Goal: Task Accomplishment & Management: Use online tool/utility

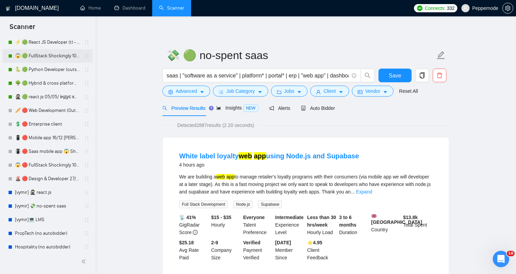
scroll to position [217, 0]
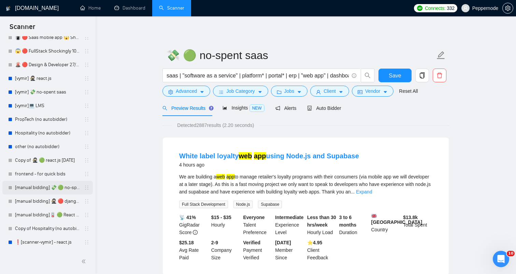
click at [46, 190] on link "[manual bidding] 💸 🟢 no-spent saas" at bounding box center [47, 188] width 65 height 14
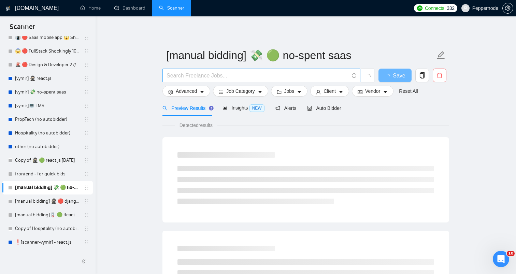
click at [288, 76] on input "text" at bounding box center [257, 75] width 182 height 9
paste input "ReactJS Developer Needed for PWA Project"
type input "ReactJS Developer Needed for PWA Project"
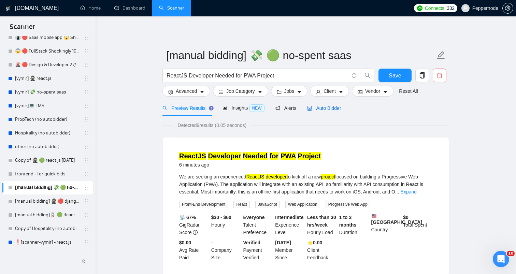
click at [330, 106] on span "Auto Bidder" at bounding box center [324, 107] width 34 height 5
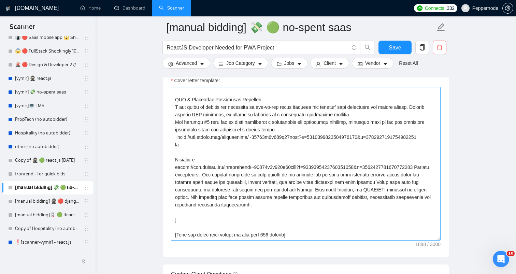
scroll to position [10, 0]
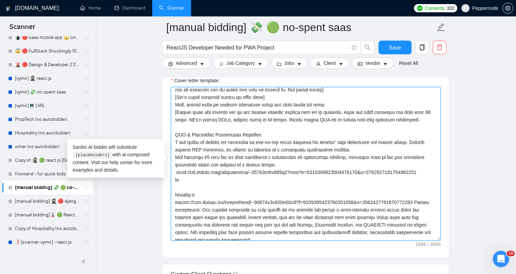
drag, startPoint x: 225, startPoint y: 193, endPoint x: 222, endPoint y: 129, distance: 64.6
click at [222, 129] on textarea "Cover letter template:" at bounding box center [306, 164] width 270 height 154
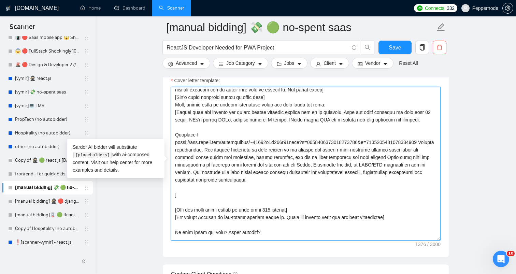
drag, startPoint x: 214, startPoint y: 134, endPoint x: 168, endPoint y: 134, distance: 45.4
click at [168, 134] on div "Cover letter template:" at bounding box center [306, 163] width 286 height 188
drag, startPoint x: 175, startPoint y: 143, endPoint x: 302, endPoint y: 150, distance: 127.2
click at [302, 150] on textarea "Cover letter template:" at bounding box center [306, 164] width 270 height 154
paste textarea "p=1934575822409539584"
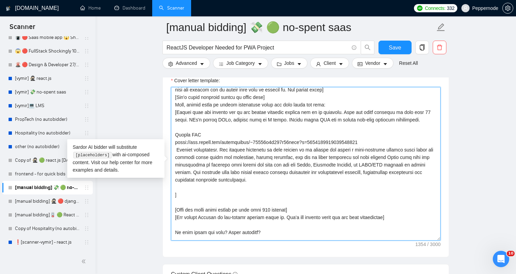
click at [177, 149] on textarea "Cover letter template:" at bounding box center [306, 164] width 270 height 154
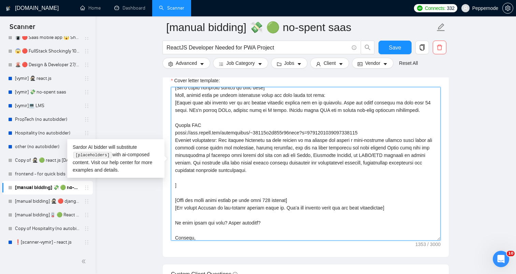
scroll to position [29, 0]
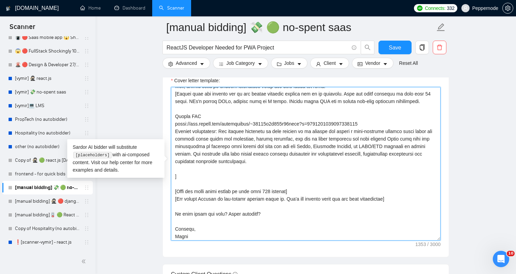
click at [287, 172] on textarea "Cover letter template:" at bounding box center [306, 164] width 270 height 154
drag, startPoint x: 284, startPoint y: 162, endPoint x: 221, endPoint y: 132, distance: 70.2
click at [221, 132] on textarea "Cover letter template:" at bounding box center [306, 164] width 270 height 154
paste textarea "It is a multi-tenant healthcare system for schools, dental clinics, doctors, an…"
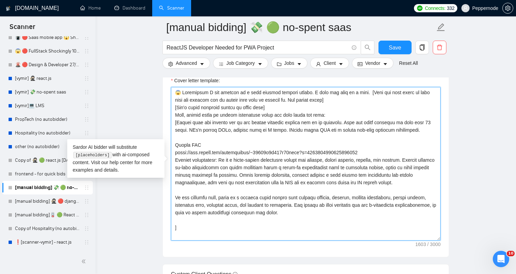
scroll to position [34, 0]
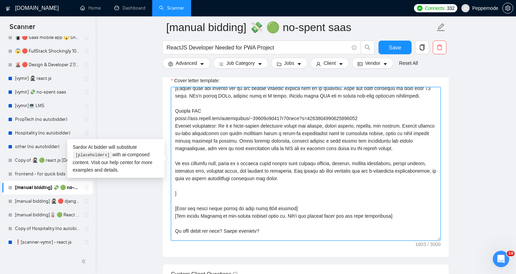
click at [239, 153] on textarea "Cover letter template:" at bounding box center [306, 164] width 270 height 154
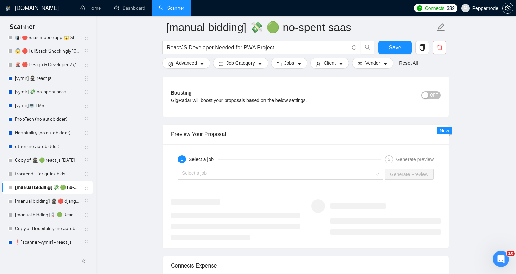
scroll to position [1243, 0]
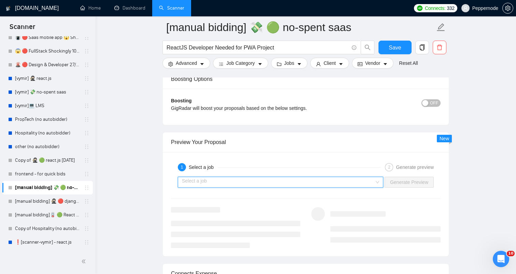
click at [243, 184] on input "search" at bounding box center [278, 182] width 192 height 10
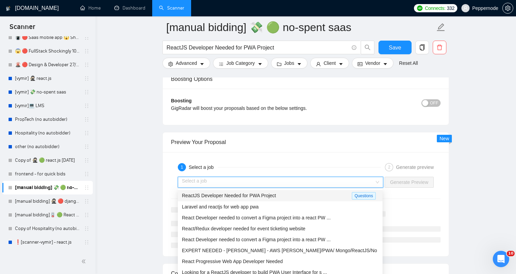
click at [237, 195] on span "ReactJS Developer Needed for PWA Project" at bounding box center [229, 195] width 94 height 5
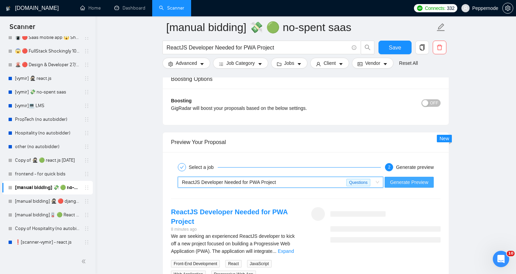
click at [407, 184] on span "Generate Preview" at bounding box center [409, 182] width 38 height 8
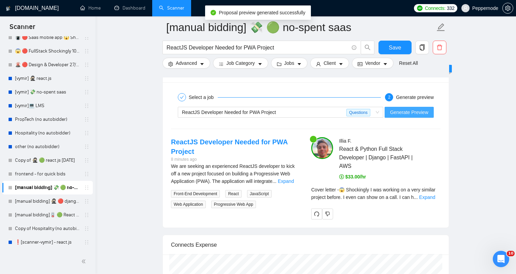
scroll to position [1313, 0]
click at [429, 199] on link "Expand" at bounding box center [427, 196] width 16 height 5
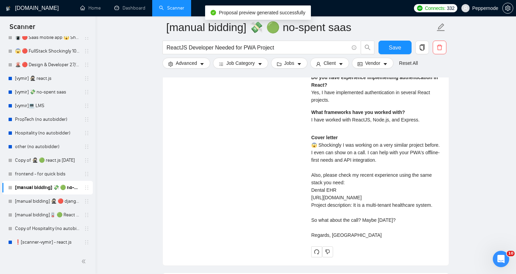
scroll to position [1465, 0]
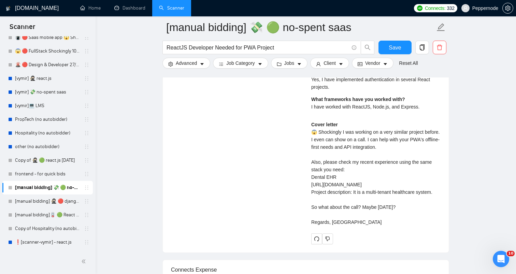
drag, startPoint x: 311, startPoint y: 139, endPoint x: 348, endPoint y: 238, distance: 106.1
click at [348, 226] on div "Cover letter 😱 Shockingly I was working on a very similar project before. I eve…" at bounding box center [375, 173] width 129 height 105
copy div "😱 Shockingly I was working on a very similar project before. I even can show on…"
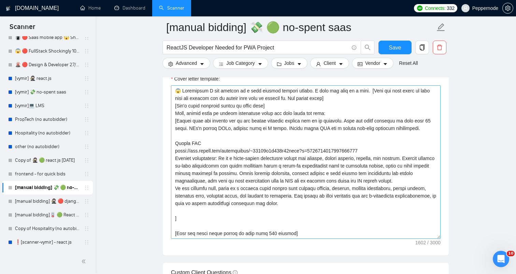
scroll to position [784, 0]
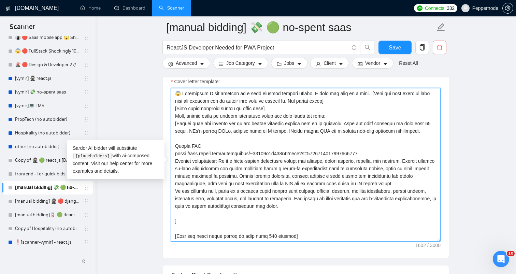
drag, startPoint x: 352, startPoint y: 123, endPoint x: 385, endPoint y: 123, distance: 32.1
click at [385, 123] on textarea "Cover letter template:" at bounding box center [306, 165] width 270 height 154
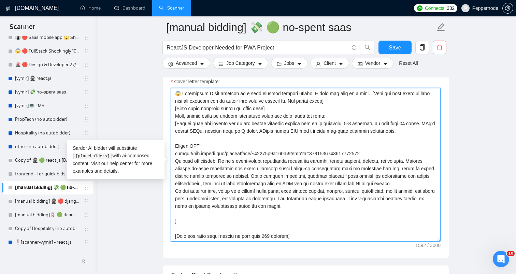
drag, startPoint x: 386, startPoint y: 124, endPoint x: 188, endPoint y: 133, distance: 197.4
click at [188, 133] on textarea "Cover letter template:" at bounding box center [306, 165] width 270 height 154
click at [200, 140] on textarea "Cover letter template:" at bounding box center [306, 165] width 270 height 154
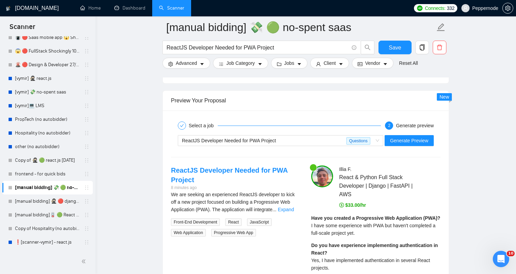
scroll to position [1289, 0]
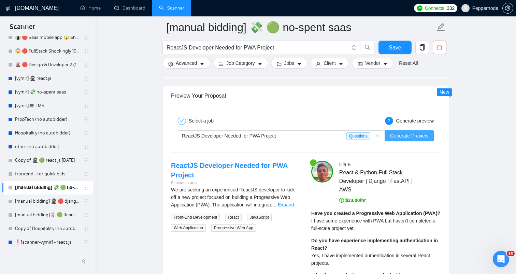
type textarea "😱 Loremipsum D sit ametcon ad e sedd eiusmod tempori utlabo. E dolo mag aliq en…"
click at [417, 134] on span "Generate Preview" at bounding box center [409, 136] width 38 height 8
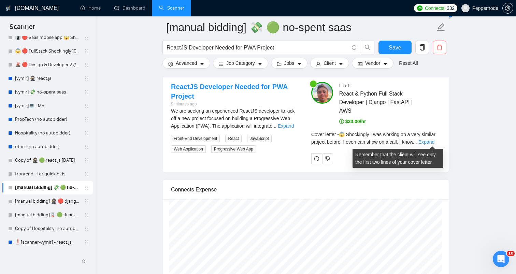
scroll to position [1367, 0]
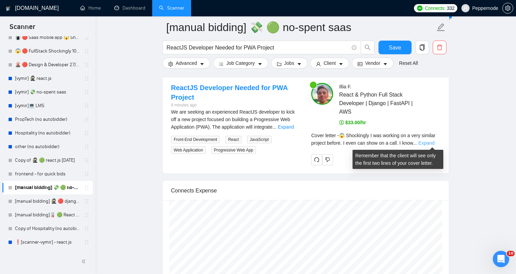
click at [426, 143] on link "Expand" at bounding box center [426, 142] width 16 height 5
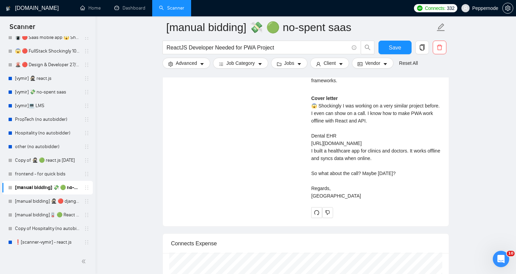
scroll to position [1500, 0]
drag, startPoint x: 311, startPoint y: 111, endPoint x: 327, endPoint y: 208, distance: 98.0
click at [327, 198] on div "Cover letter 😱 Shockingly I was working on a very similar project before. I eve…" at bounding box center [375, 145] width 129 height 105
copy div "😱 Shockingly I was working on a very similar project before. I even can show on…"
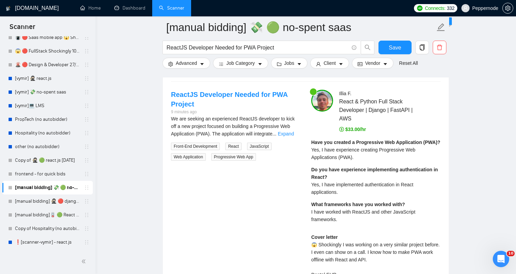
scroll to position [1355, 0]
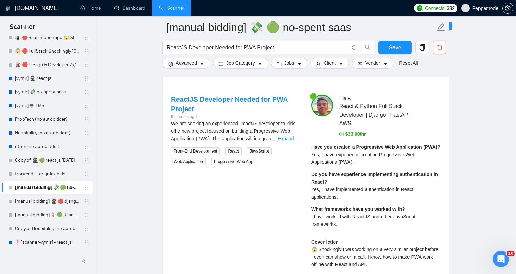
click at [330, 165] on span "Yes, I have experience creating Progressive Web Applications (PWA)." at bounding box center [363, 158] width 104 height 13
copy span "Yes, I have experience creating Progressive Web Applications (PWA)."
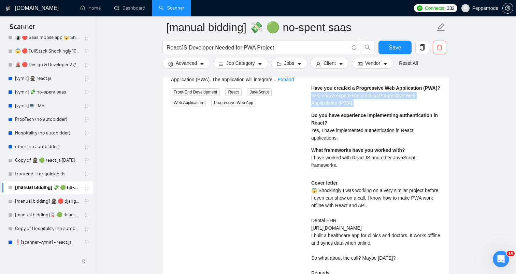
scroll to position [1415, 0]
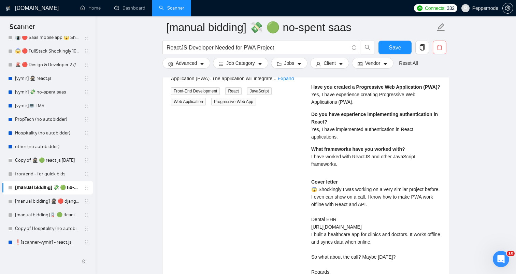
click at [366, 139] on span "Yes, I have implemented authentication in React applications." at bounding box center [362, 133] width 102 height 13
copy span "Yes, I have implemented authentication in React applications."
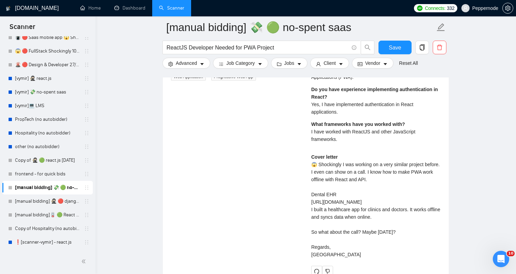
click at [327, 143] on div "What frameworks have you worked with? I have worked with ReactJS and other Java…" at bounding box center [375, 131] width 129 height 23
copy span "I have worked with ReactJS and other JavaScript frameworks."
click at [273, 47] on input "ReactJS Developer Needed for PWA Project" at bounding box center [257, 47] width 182 height 9
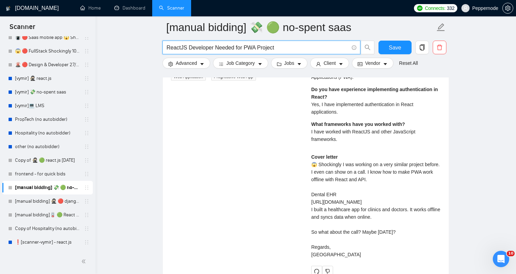
click at [273, 47] on input "ReactJS Developer Needed for PWA Project" at bounding box center [257, 47] width 182 height 9
click at [401, 47] on button "Save" at bounding box center [394, 48] width 33 height 14
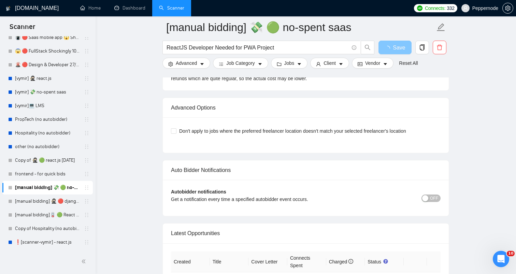
scroll to position [1900, 0]
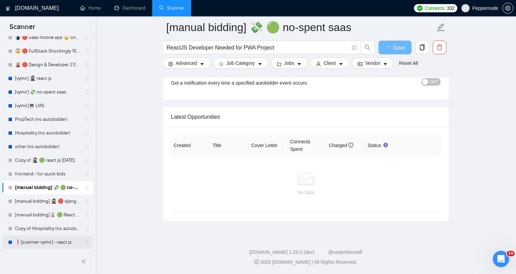
click at [49, 242] on link "❗[scanner-vymir] - react.js" at bounding box center [47, 242] width 65 height 14
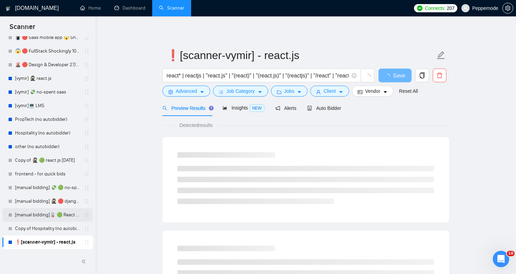
click at [36, 211] on link "[manual bidding]🪫 🟢 React Native old tweaked 05.05 індус копі" at bounding box center [47, 215] width 65 height 14
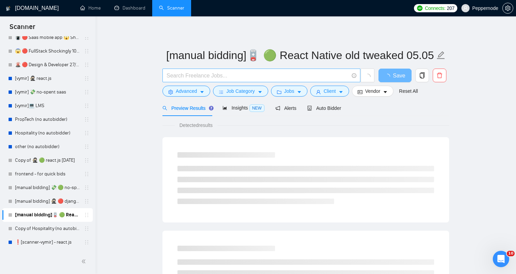
click at [263, 75] on input "text" at bounding box center [257, 75] width 182 height 9
click at [45, 179] on link "frontend - for quick bids" at bounding box center [47, 174] width 65 height 14
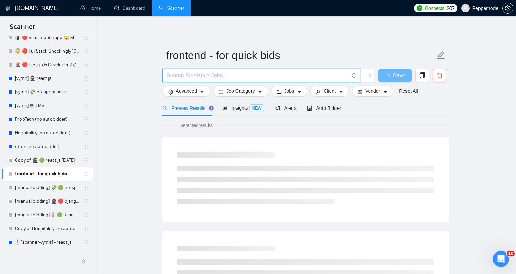
click at [243, 76] on input "text" at bounding box center [257, 75] width 182 height 9
paste input "ReactJS Developer Needed for PWA Project"
type input "ReactJS Developer Needed for PWA Project"
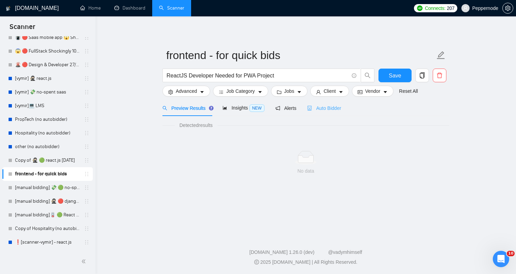
click at [328, 103] on div "Auto Bidder" at bounding box center [324, 108] width 34 height 16
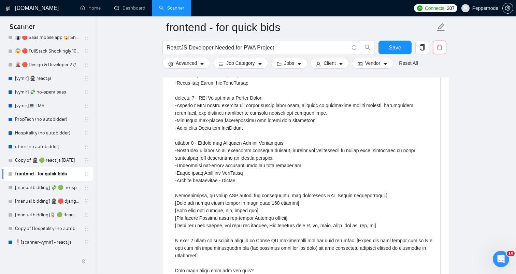
drag, startPoint x: 439, startPoint y: 154, endPoint x: 393, endPoint y: 292, distance: 145.4
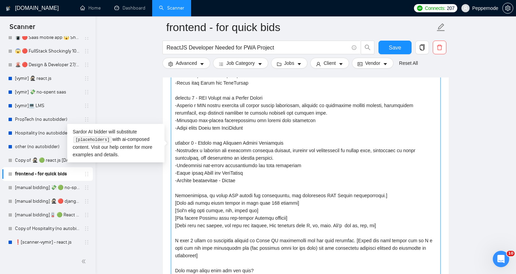
drag, startPoint x: 322, startPoint y: 183, endPoint x: 323, endPoint y: 133, distance: 49.8
click at [323, 133] on textarea "Cover letter template:" at bounding box center [306, 148] width 270 height 292
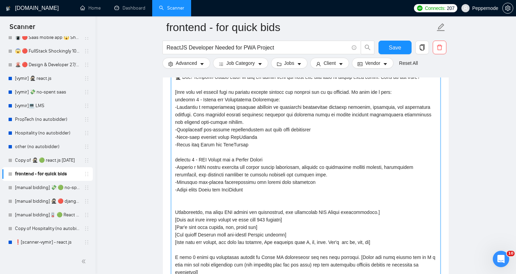
scroll to position [795, 0]
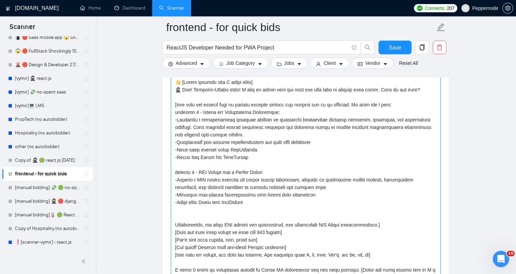
drag, startPoint x: 198, startPoint y: 172, endPoint x: 172, endPoint y: 114, distance: 64.0
click at [172, 114] on textarea "Cover letter template:" at bounding box center [306, 223] width 270 height 292
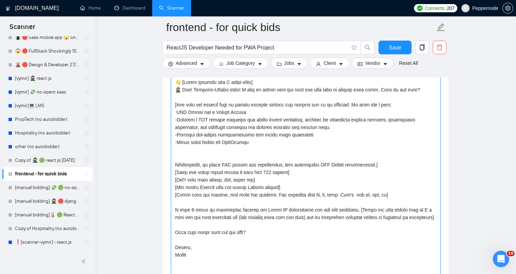
click at [194, 154] on textarea "Cover letter template:" at bounding box center [306, 223] width 270 height 292
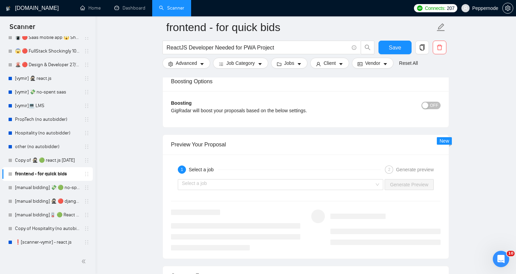
scroll to position [1393, 0]
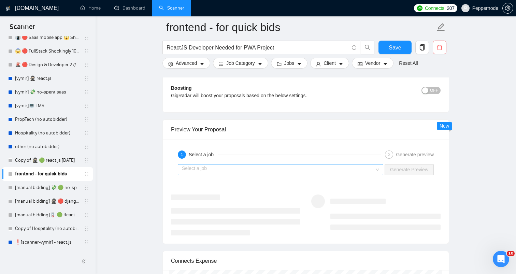
type textarea "👋 [Write exactly like I wrote below] 🥷🏻 Hey! Frontend-Ninjas here! I want to st…"
click at [222, 168] on input "search" at bounding box center [278, 169] width 192 height 10
click at [225, 169] on input "search" at bounding box center [278, 169] width 192 height 10
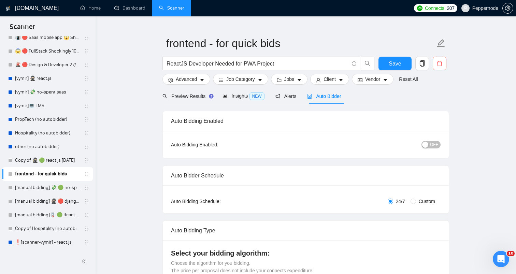
scroll to position [0, 0]
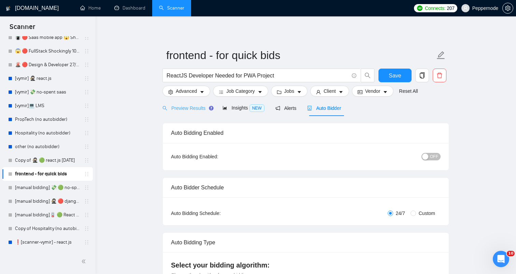
click at [197, 115] on div "Preview Results" at bounding box center [186, 108] width 49 height 16
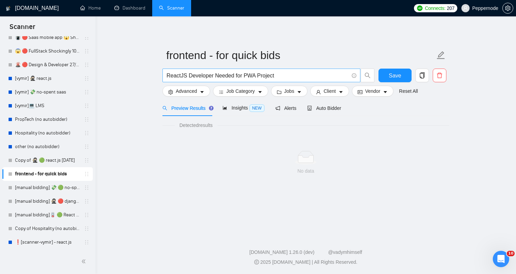
click at [306, 76] on input "ReactJS Developer Needed for PWA Project" at bounding box center [257, 75] width 182 height 9
click at [149, 102] on main "frontend - for quick bids ReactJS Developer Needed for PWA Project Save Advance…" at bounding box center [305, 124] width 398 height 194
click at [279, 77] on input "ReactJS Developer Needed for PWA Project" at bounding box center [257, 75] width 182 height 9
type input "ReactJS Developer Needed for PWA Project"
click at [147, 99] on main "frontend - for quick bids ReactJS Developer Needed for PWA Project Save Advance…" at bounding box center [305, 124] width 398 height 194
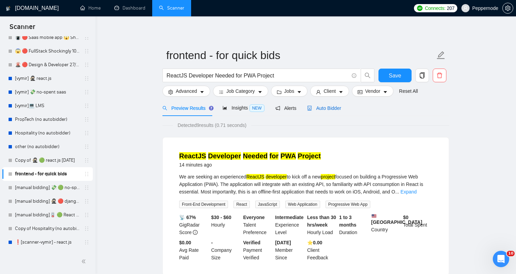
click at [317, 107] on span "Auto Bidder" at bounding box center [324, 107] width 34 height 5
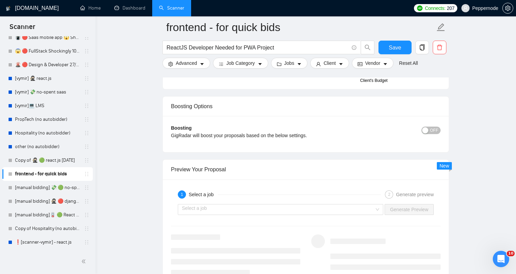
scroll to position [1216, 0]
click at [319, 212] on input "search" at bounding box center [278, 209] width 192 height 10
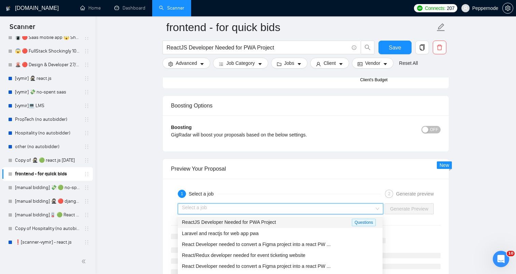
click at [317, 227] on div "ReactJS Developer Needed for PWA Project Questions" at bounding box center [280, 222] width 205 height 11
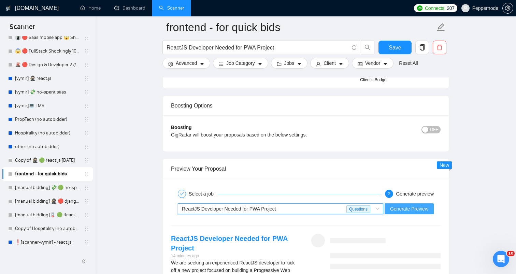
click at [407, 211] on span "Generate Preview" at bounding box center [409, 209] width 38 height 8
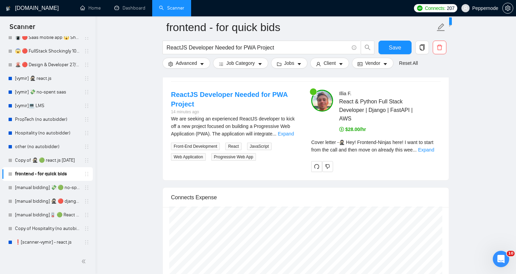
scroll to position [1362, 0]
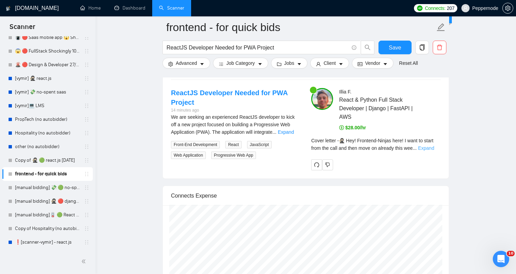
click at [424, 148] on link "Expand" at bounding box center [426, 147] width 16 height 5
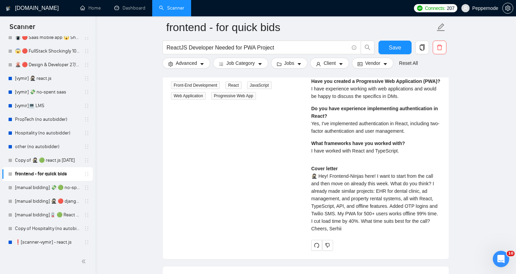
scroll to position [1425, 0]
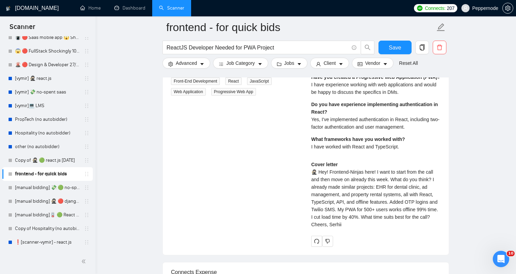
click at [339, 186] on div "Cover letter 🥷🏻 Hey! Frontend-Ninjas here! I want to start from the call and th…" at bounding box center [375, 195] width 129 height 68
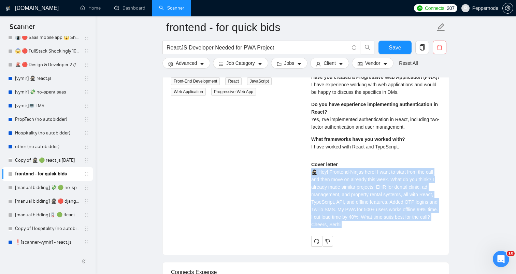
click at [339, 186] on div "Cover letter 🥷🏻 Hey! Frontend-Ninjas here! I want to start from the call and th…" at bounding box center [375, 195] width 129 height 68
copy div "🥷🏻 Hey! Frontend-Ninjas here! I want to start from the call and then move on al…"
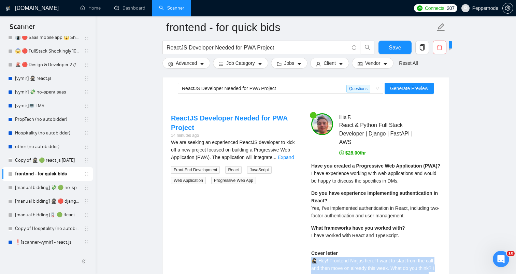
scroll to position [1338, 0]
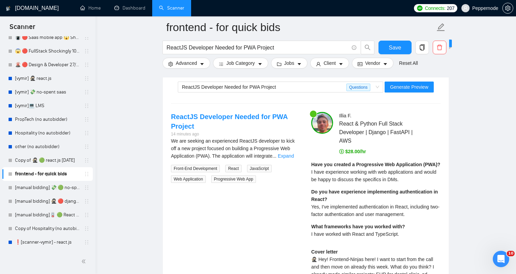
click at [326, 180] on span "I have experience working with web applications and would be happy to discuss t…" at bounding box center [373, 175] width 125 height 13
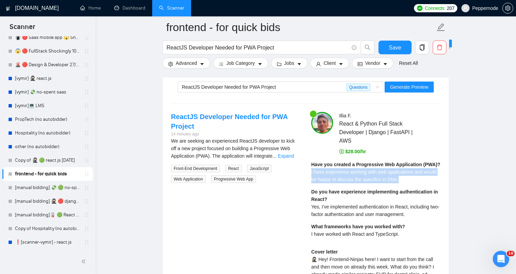
click at [326, 180] on span "I have experience working with web applications and would be happy to discuss t…" at bounding box center [373, 175] width 125 height 13
copy span "I have experience working with web applications and would be happy to discuss t…"
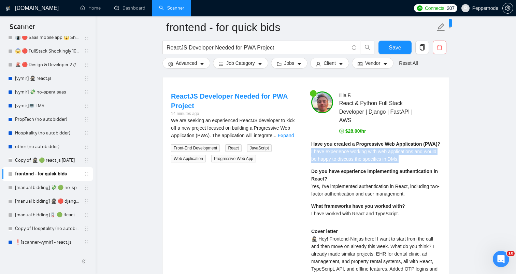
scroll to position [1366, 0]
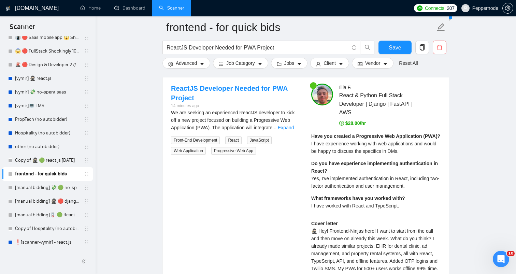
click at [338, 189] on span "Yes, I've implemented authentication in React, including two-factor authenticat…" at bounding box center [375, 182] width 128 height 13
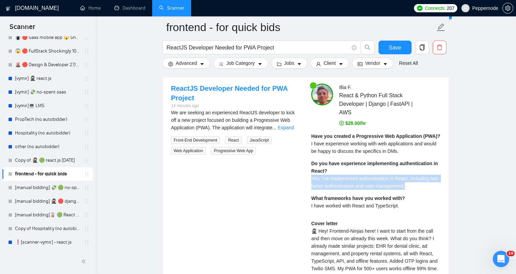
click at [338, 189] on span "Yes, I've implemented authentication in React, including two-factor authenticat…" at bounding box center [375, 182] width 128 height 13
copy span "Yes, I've implemented authentication in React, including two-factor authenticat…"
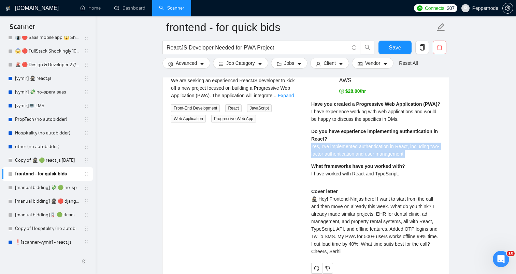
scroll to position [1410, 0]
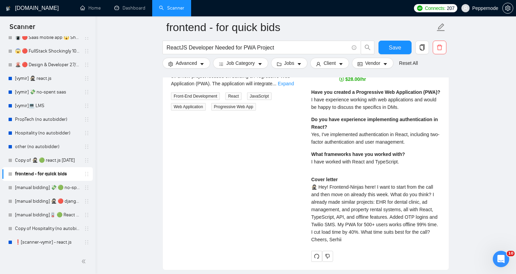
click at [329, 164] on span "I have worked with React and TypeScript." at bounding box center [355, 161] width 88 height 5
copy span "I have worked with React and TypeScript."
click at [45, 119] on link "PropTech (no autobidder)" at bounding box center [47, 120] width 65 height 14
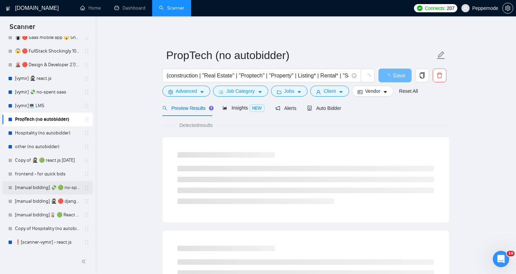
click at [49, 188] on link "[manual bidding] 💸 🟢 no-spent saas" at bounding box center [47, 188] width 65 height 14
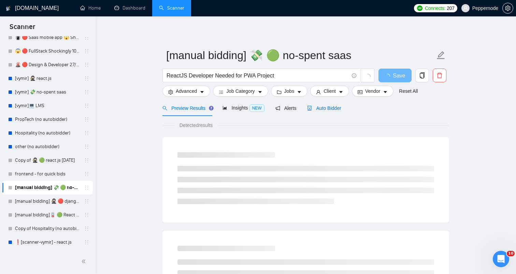
click at [319, 111] on div "Auto Bidder" at bounding box center [324, 108] width 34 height 8
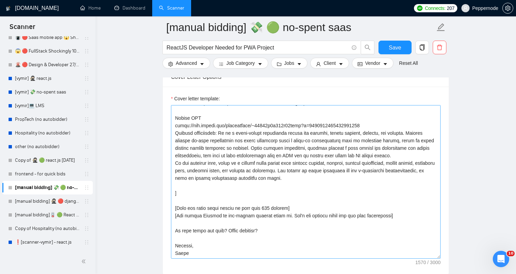
scroll to position [769, 0]
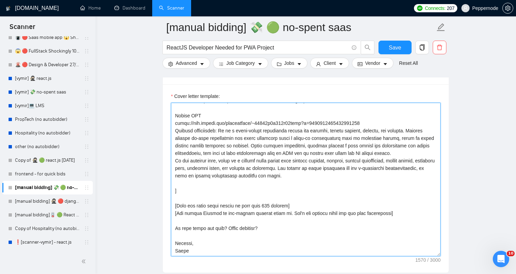
click at [300, 213] on textarea "Cover letter template:" at bounding box center [306, 180] width 270 height 154
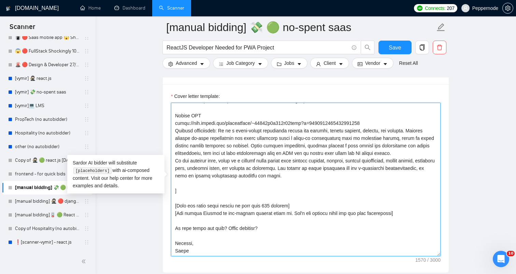
click at [273, 190] on textarea "Cover letter template:" at bounding box center [306, 180] width 270 height 154
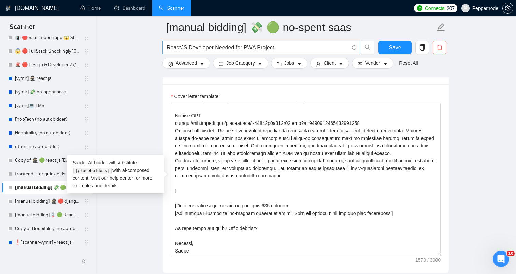
click at [288, 46] on input "ReactJS Developer Needed for PWA Project" at bounding box center [257, 47] width 182 height 9
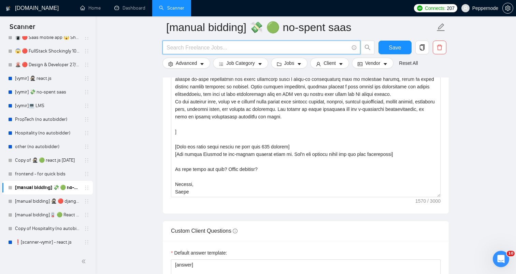
click at [124, 105] on main "[manual bidding] 💸 🟢 no-spent saas Save Advanced Job Category Jobs Client Vendo…" at bounding box center [305, 155] width 398 height 1794
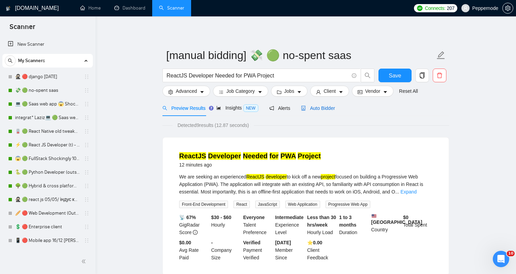
click at [309, 110] on span "Auto Bidder" at bounding box center [318, 107] width 34 height 5
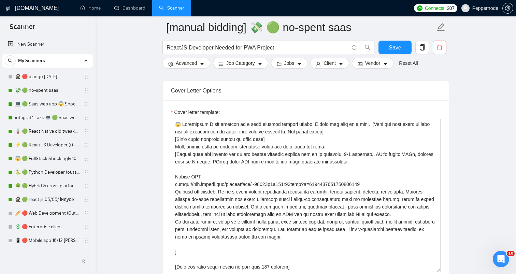
scroll to position [766, 0]
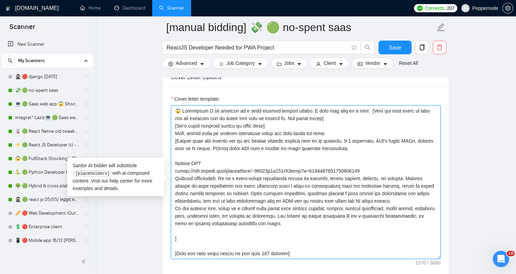
drag, startPoint x: 182, startPoint y: 240, endPoint x: 175, endPoint y: 142, distance: 98.8
click at [175, 142] on textarea "Cover letter template:" at bounding box center [306, 182] width 270 height 154
click at [193, 153] on textarea "Cover letter template:" at bounding box center [306, 182] width 270 height 154
drag, startPoint x: 175, startPoint y: 132, endPoint x: 189, endPoint y: 237, distance: 106.0
click at [189, 237] on textarea "Cover letter template:" at bounding box center [306, 182] width 270 height 154
